Goal: Navigation & Orientation: Find specific page/section

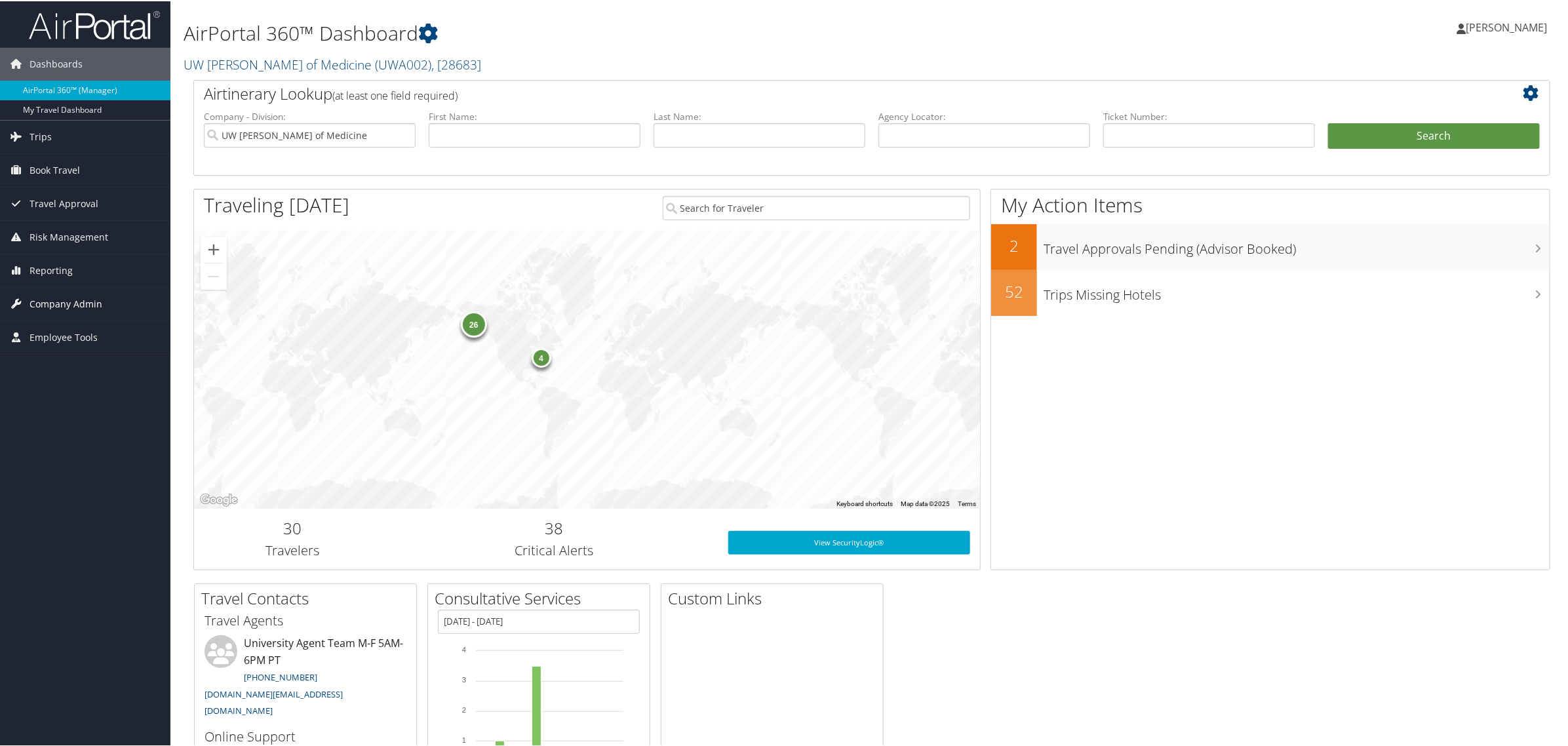
click at [70, 310] on span "Company Admin" at bounding box center [66, 302] width 73 height 32
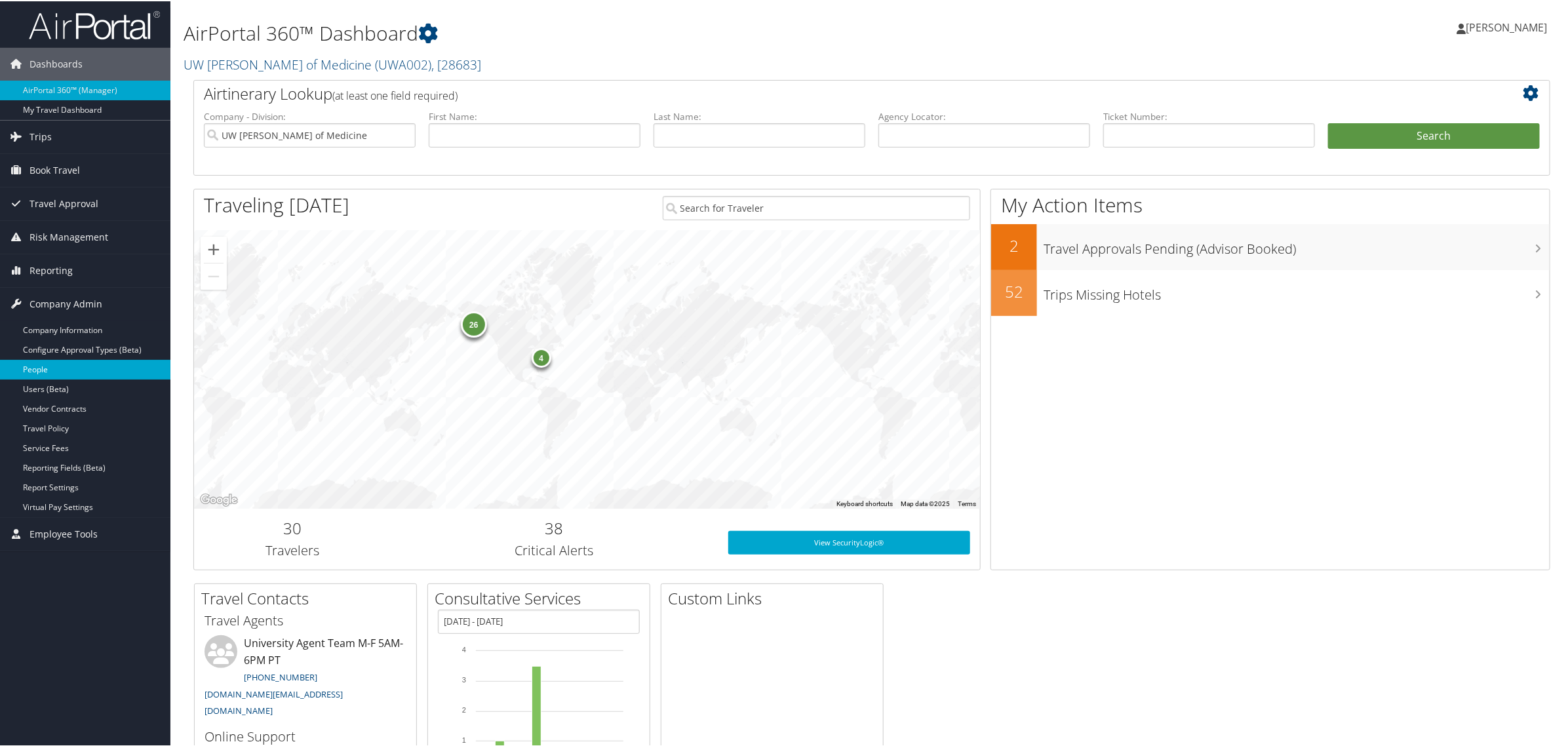
click at [47, 371] on link "People" at bounding box center [85, 369] width 170 height 20
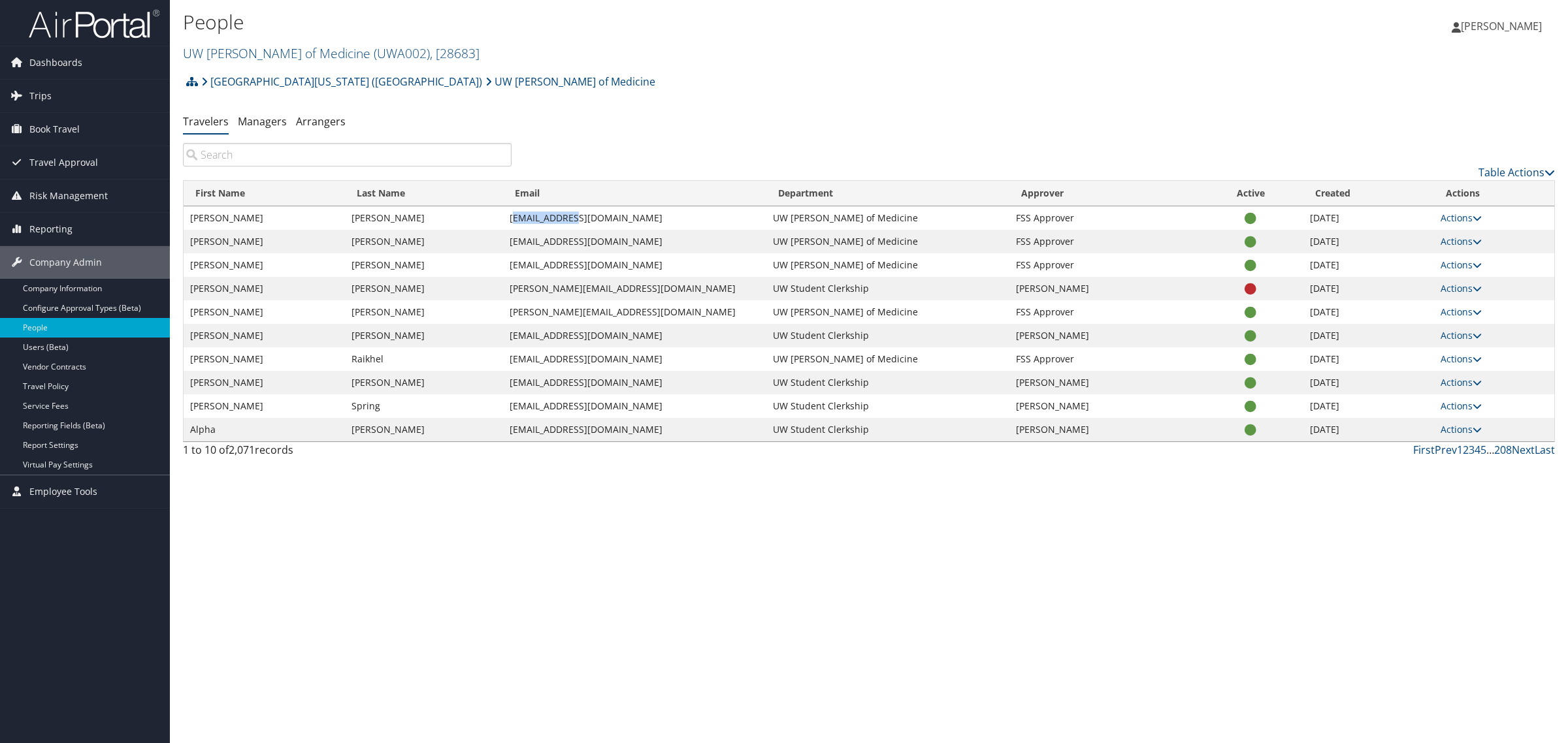
drag, startPoint x: 615, startPoint y: 222, endPoint x: 526, endPoint y: 220, distance: 89.0
click at [526, 220] on td "[EMAIL_ADDRESS][DOMAIN_NAME]" at bounding box center [635, 218] width 264 height 23
click at [445, 218] on td "[PERSON_NAME]" at bounding box center [424, 218] width 158 height 23
drag, startPoint x: 439, startPoint y: 219, endPoint x: 358, endPoint y: 220, distance: 81.0
click at [358, 220] on td "[PERSON_NAME]" at bounding box center [424, 218] width 158 height 23
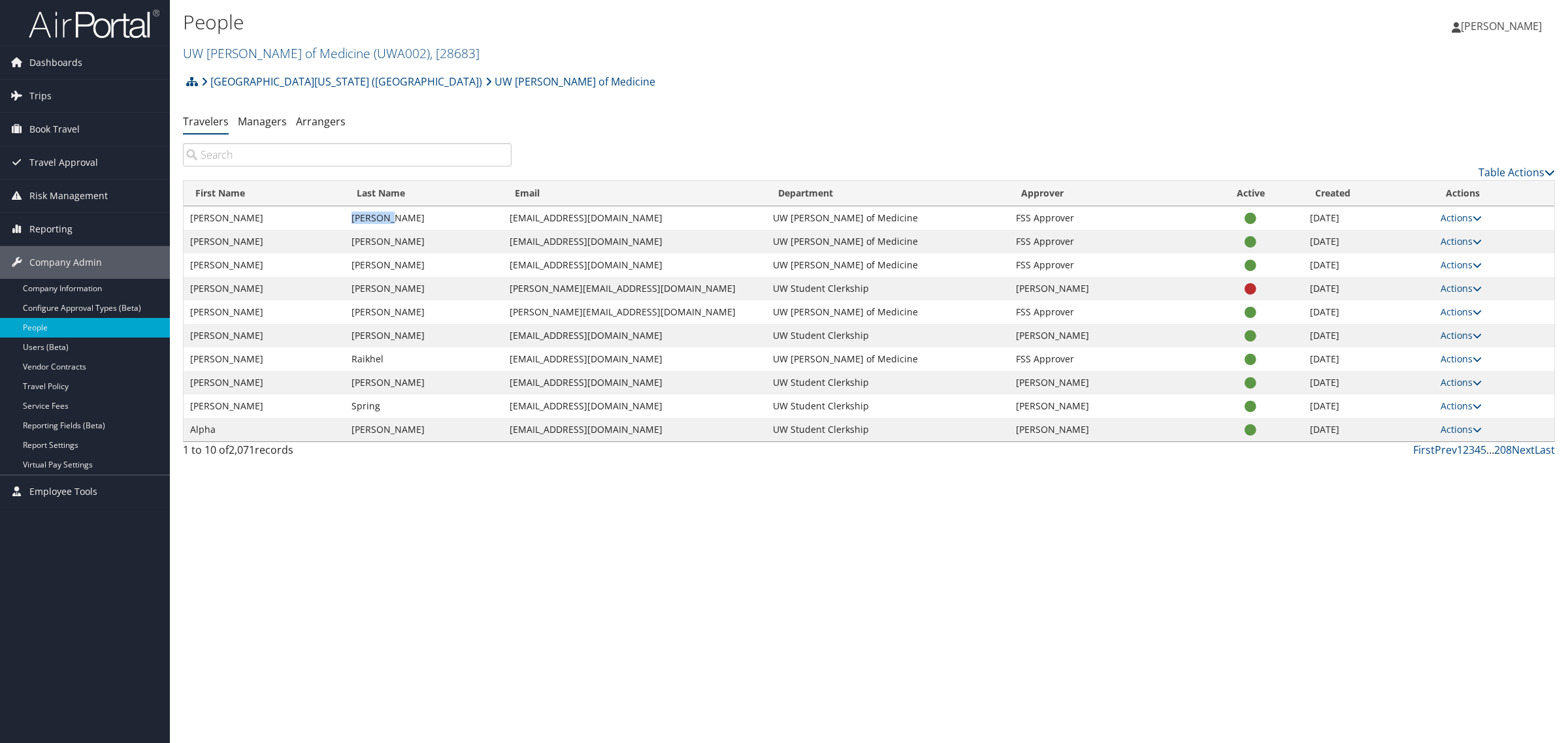
copy td "Gallahue"
click at [48, 95] on span "Trips" at bounding box center [40, 96] width 22 height 32
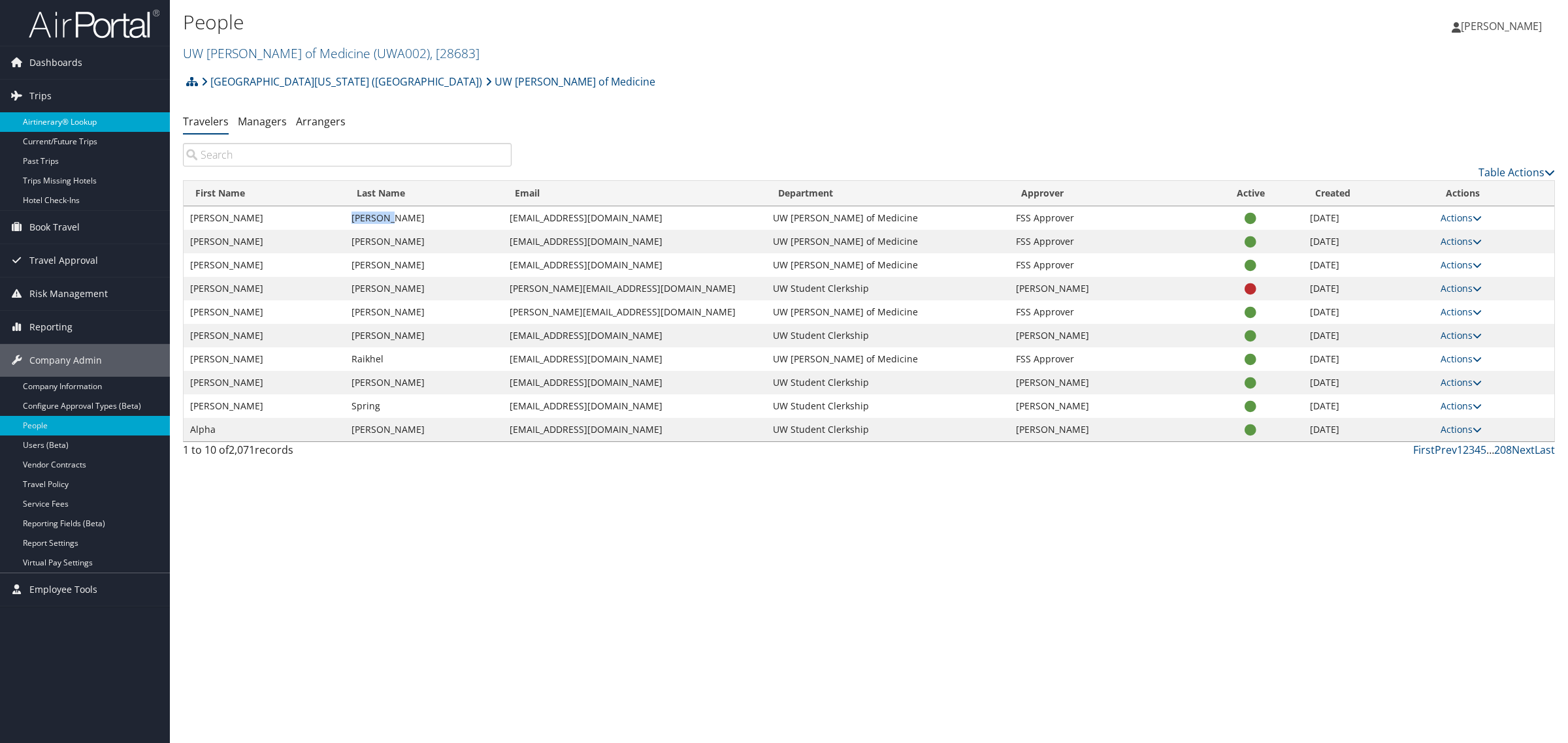
click at [48, 115] on link "Airtinerary® Lookup" at bounding box center [84, 122] width 169 height 20
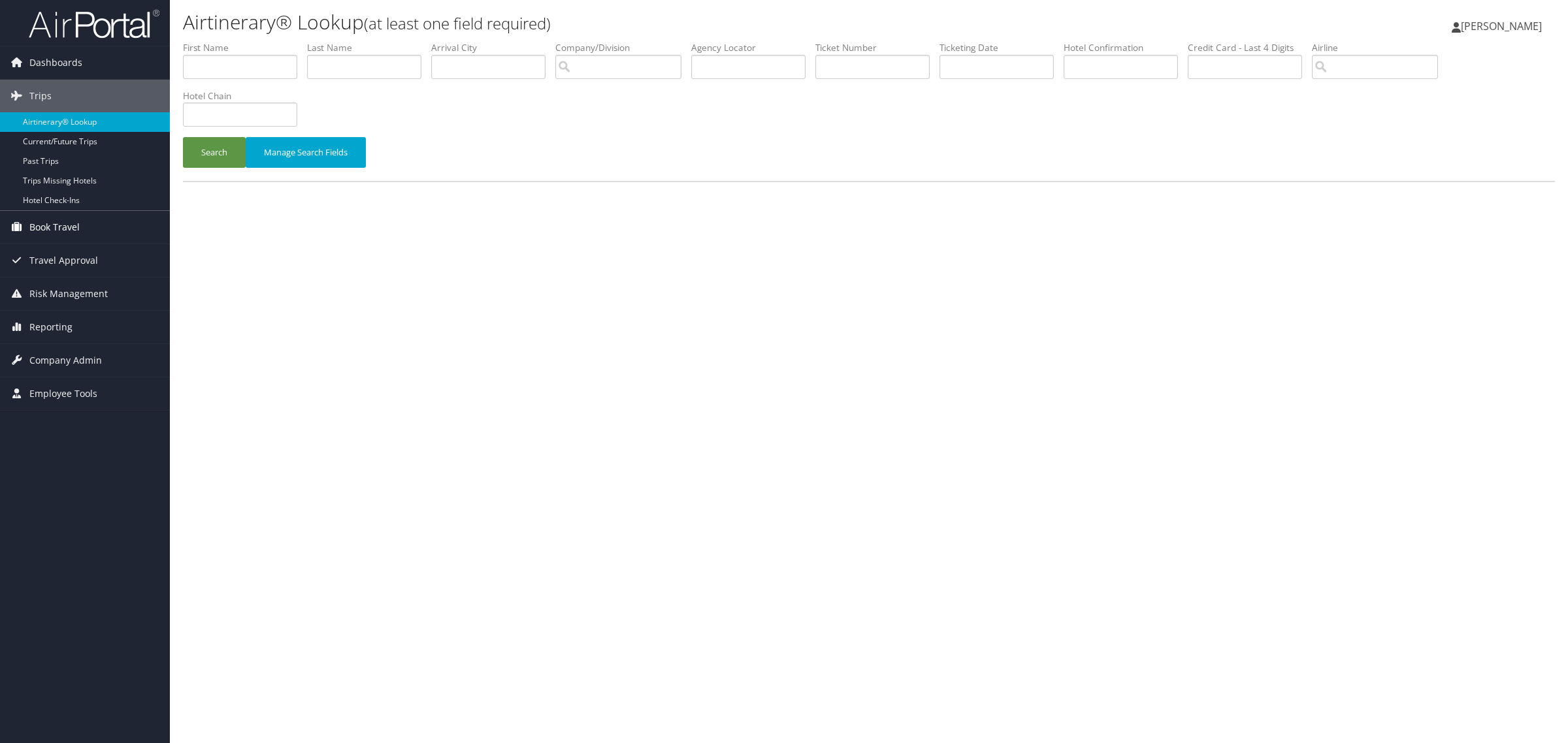
click at [38, 220] on span "Book Travel" at bounding box center [55, 227] width 50 height 32
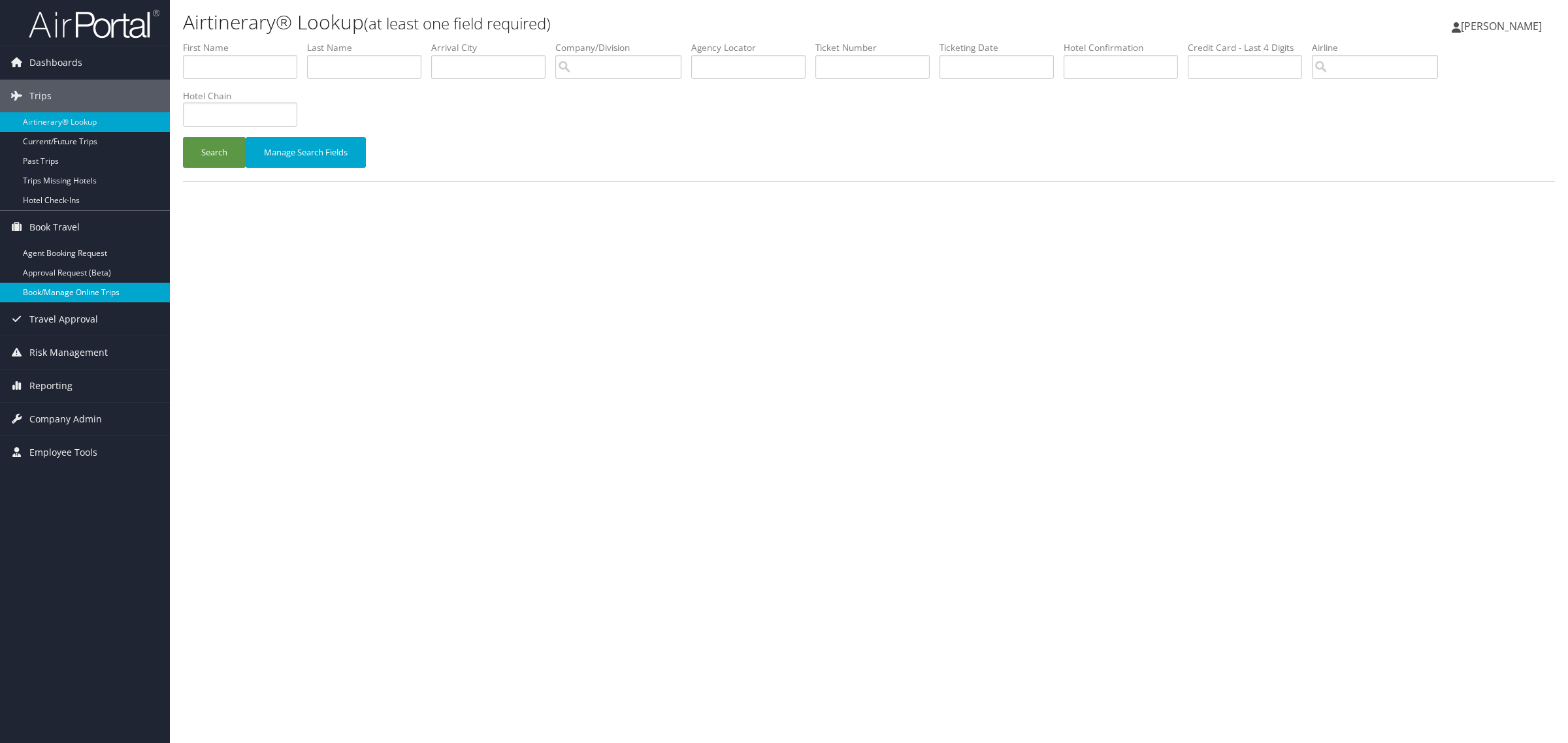
click at [47, 294] on link "Book/Manage Online Trips" at bounding box center [84, 293] width 169 height 20
click at [60, 422] on span "Company Admin" at bounding box center [65, 419] width 73 height 32
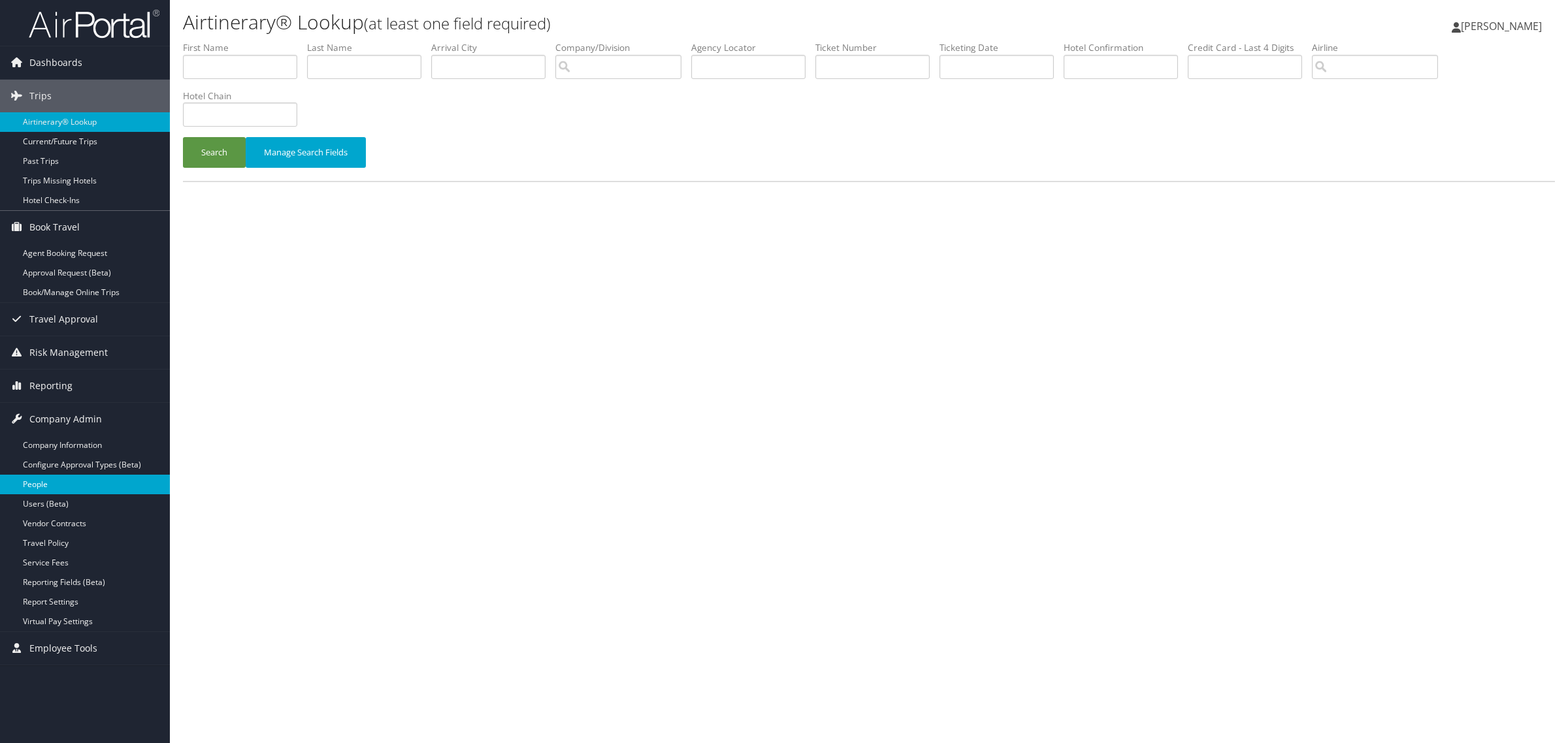
click at [49, 488] on link "People" at bounding box center [84, 485] width 169 height 20
